Goal: Information Seeking & Learning: Check status

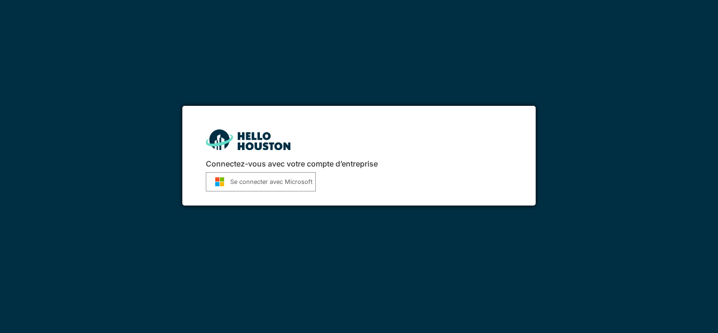
click at [250, 183] on font "Se connecter avec Microsoft" at bounding box center [271, 181] width 82 height 9
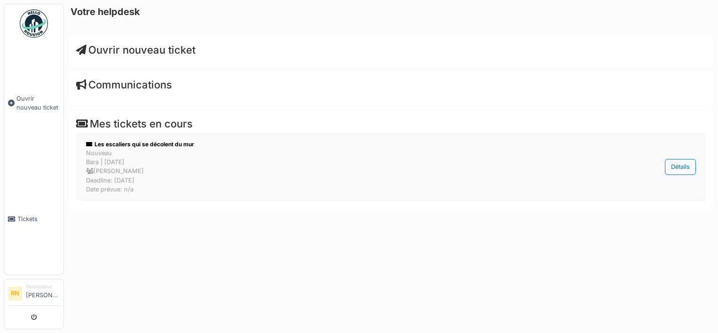
click at [119, 183] on div "Nouveau Bara | Il y a 6 jour(s) Gael Petillion Deadline: 19/08/2025 Date prévue…" at bounding box center [342, 170] width 513 height 45
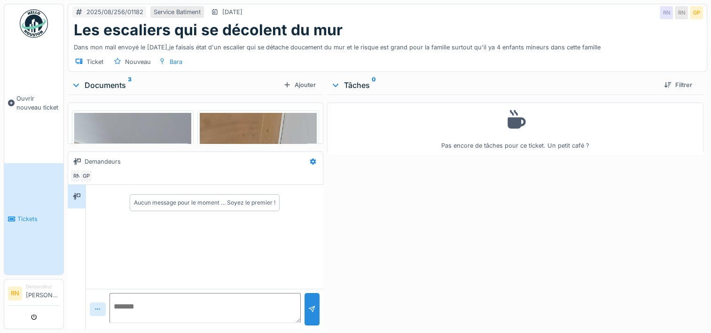
click at [94, 310] on icon at bounding box center [98, 309] width 8 height 6
click at [221, 259] on div "Aucun message pour le moment … Soyez le premier !" at bounding box center [204, 237] width 237 height 104
click at [31, 214] on span "Tickets" at bounding box center [38, 218] width 42 height 9
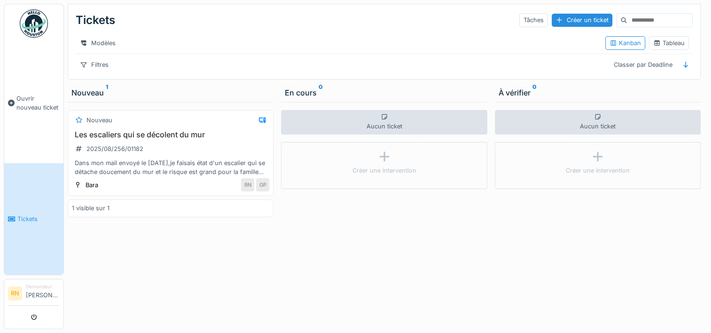
click at [90, 98] on div "Nouveau 1" at bounding box center [170, 92] width 198 height 11
click at [515, 98] on div "À vérifier 0" at bounding box center [597, 92] width 198 height 11
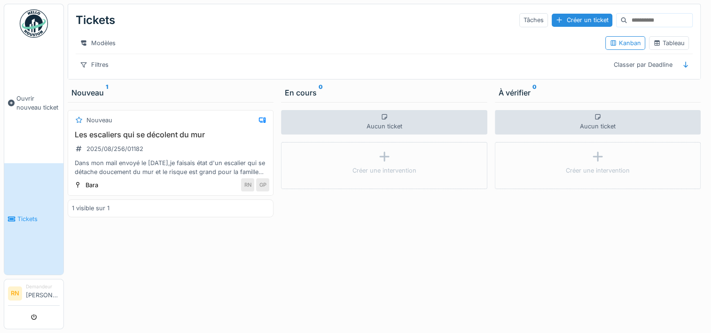
click at [305, 98] on div "En cours 0" at bounding box center [384, 92] width 198 height 11
click at [262, 191] on div "GP" at bounding box center [262, 184] width 13 height 13
click at [86, 189] on div "Bara" at bounding box center [92, 184] width 13 height 9
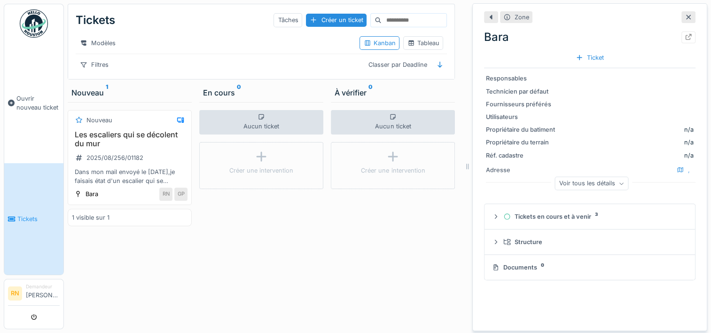
click at [684, 16] on icon at bounding box center [688, 17] width 8 height 6
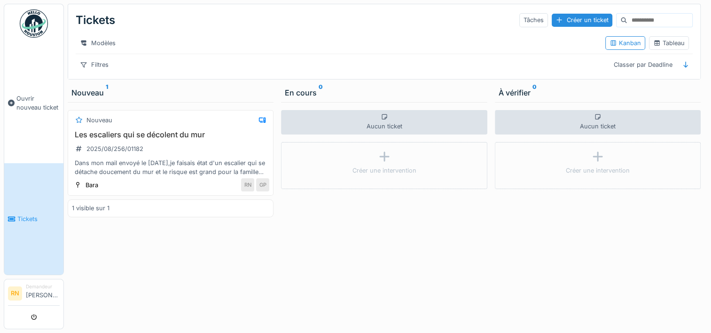
click at [89, 212] on div "1 visible sur 1" at bounding box center [91, 207] width 38 height 9
click at [189, 272] on div "Nouveau Les escaliers qui se décolent du mur 2025/08/256/01182 Dans mon mail en…" at bounding box center [171, 215] width 206 height 227
click at [51, 190] on link "Tickets" at bounding box center [33, 218] width 59 height 111
click at [205, 182] on div "Nouveau Les escaliers qui se décolent du mur 2025/08/256/01182 Dans mon mail en…" at bounding box center [171, 153] width 206 height 86
click at [211, 171] on div "Dans mon mail envoyé le [DATE],je faisais état d'un escalier qui se détache dou…" at bounding box center [170, 167] width 197 height 18
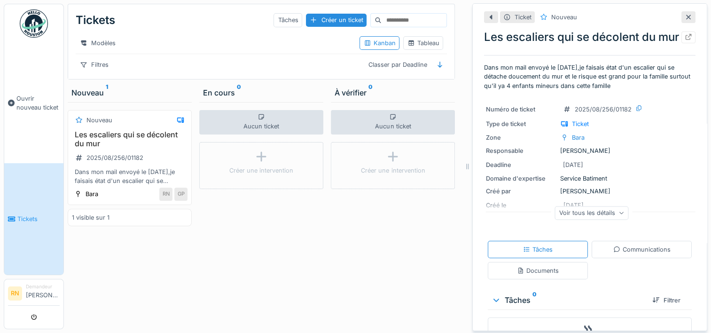
click at [257, 267] on div "Aucun ticket Créer une intervention" at bounding box center [261, 215] width 124 height 227
